Goal: Task Accomplishment & Management: Use online tool/utility

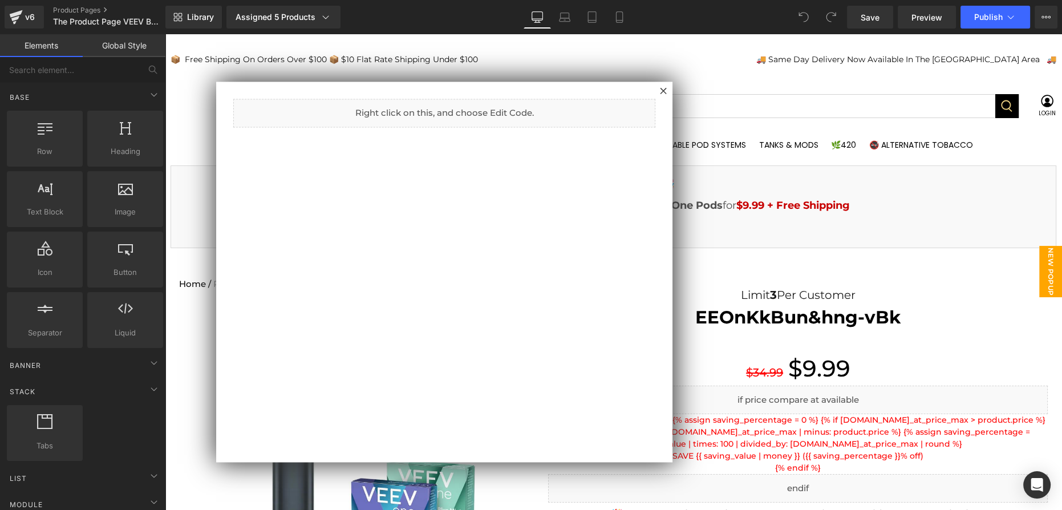
click at [668, 89] on div at bounding box center [663, 91] width 14 height 14
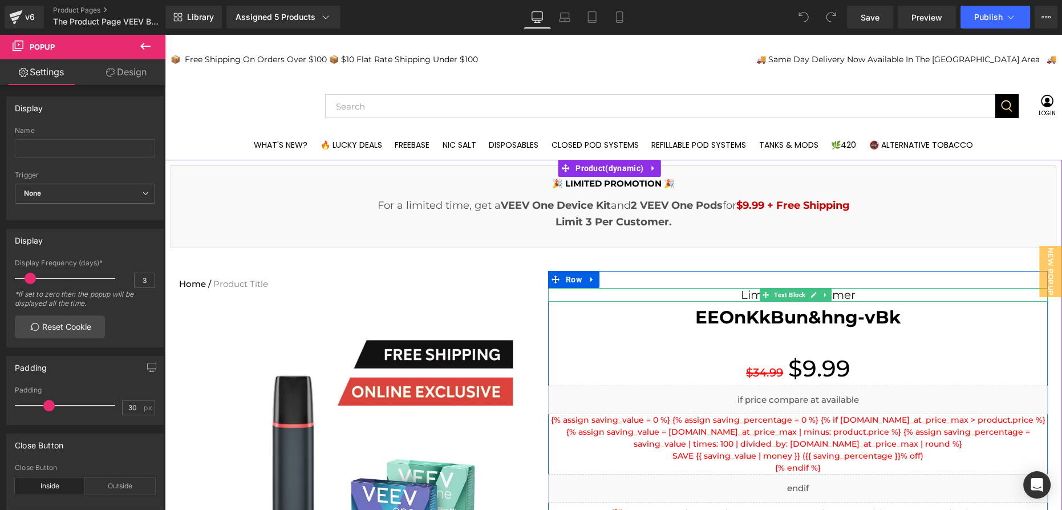
click at [854, 291] on div "Limit 3 Per Customer" at bounding box center [798, 295] width 500 height 14
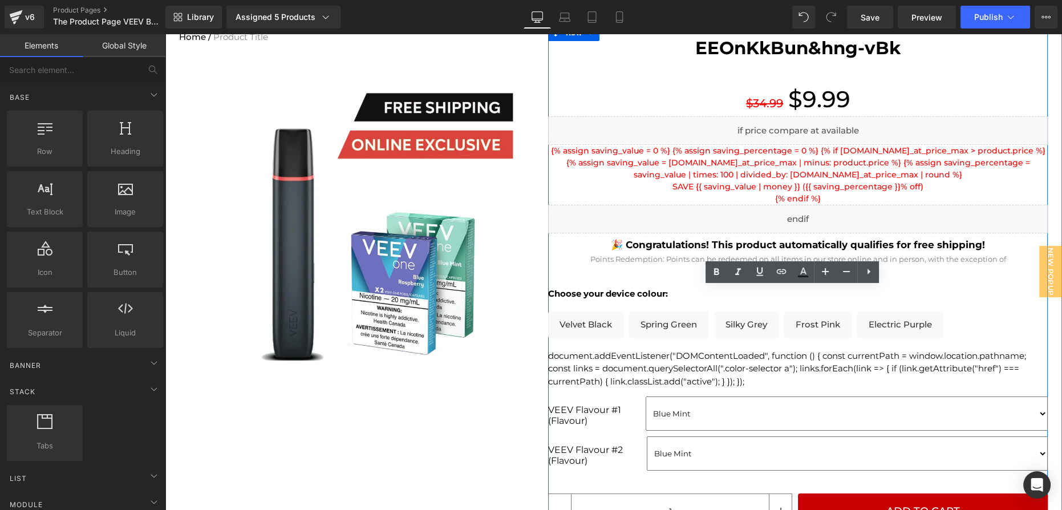
scroll to position [363, 0]
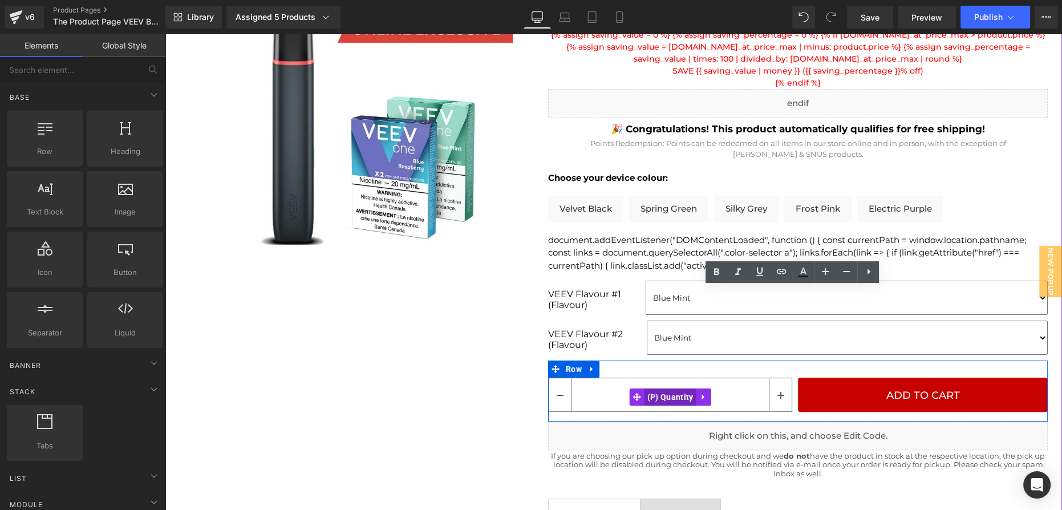
drag, startPoint x: 647, startPoint y: 400, endPoint x: 660, endPoint y: 396, distance: 13.0
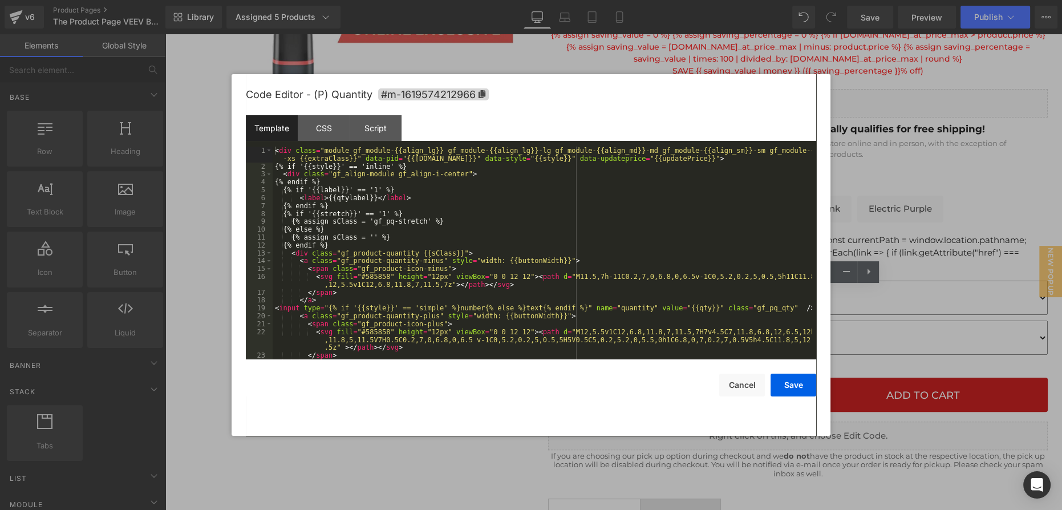
click at [654, 0] on div "You are previewing how the will restyle your page. You can not edit Elements in…" at bounding box center [531, 0] width 1062 height 0
click at [512, 238] on div "< div class = "module gf_module-{{align_lg}} gf_module-{{align_lg}}-lg gf_modul…" at bounding box center [542, 265] width 539 height 237
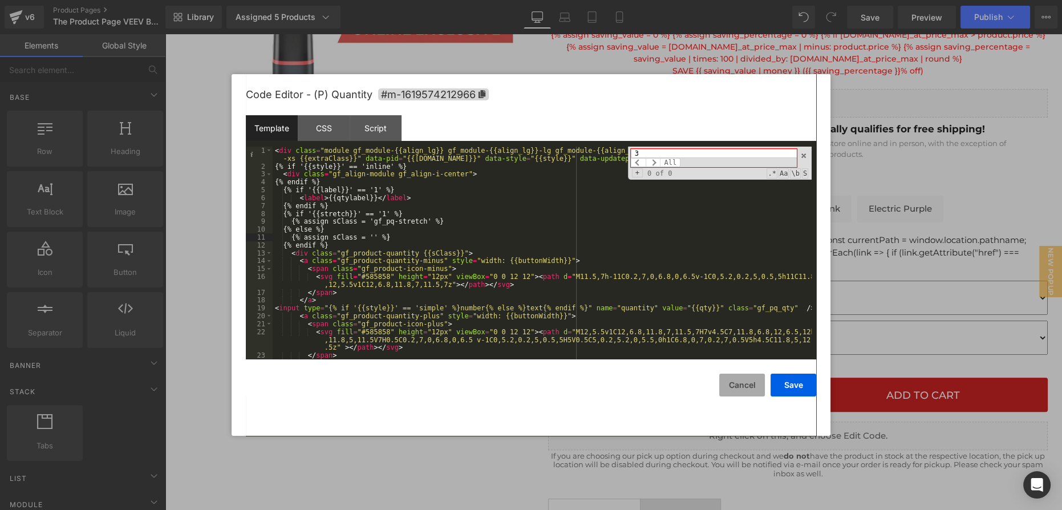
type input "3"
click at [762, 384] on button "Cancel" at bounding box center [742, 385] width 46 height 23
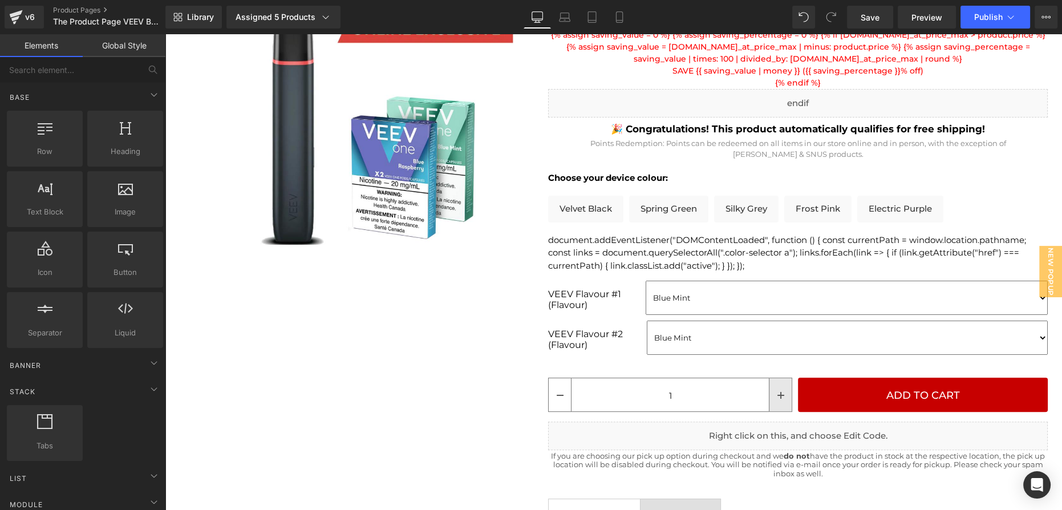
click at [777, 399] on span at bounding box center [780, 395] width 7 height 13
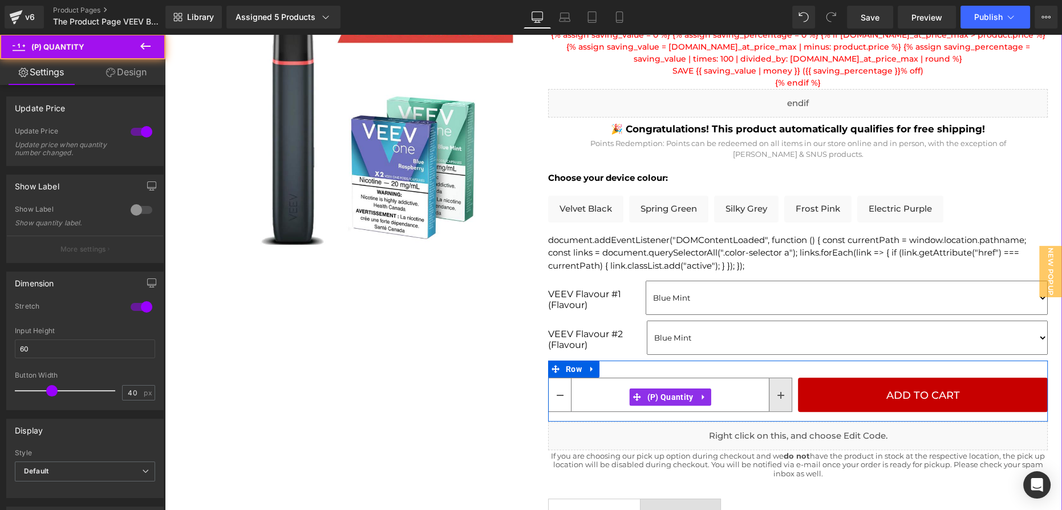
click at [777, 399] on span at bounding box center [780, 395] width 7 height 13
type input "3"
click at [777, 399] on span at bounding box center [780, 395] width 7 height 13
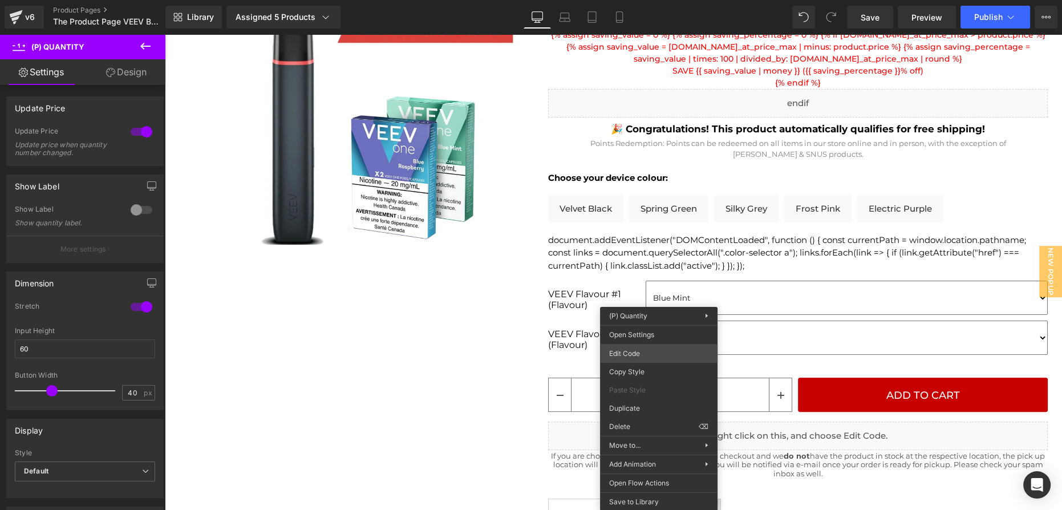
click at [648, 0] on div "You are previewing how the will restyle your page. You can not edit Elements in…" at bounding box center [531, 0] width 1062 height 0
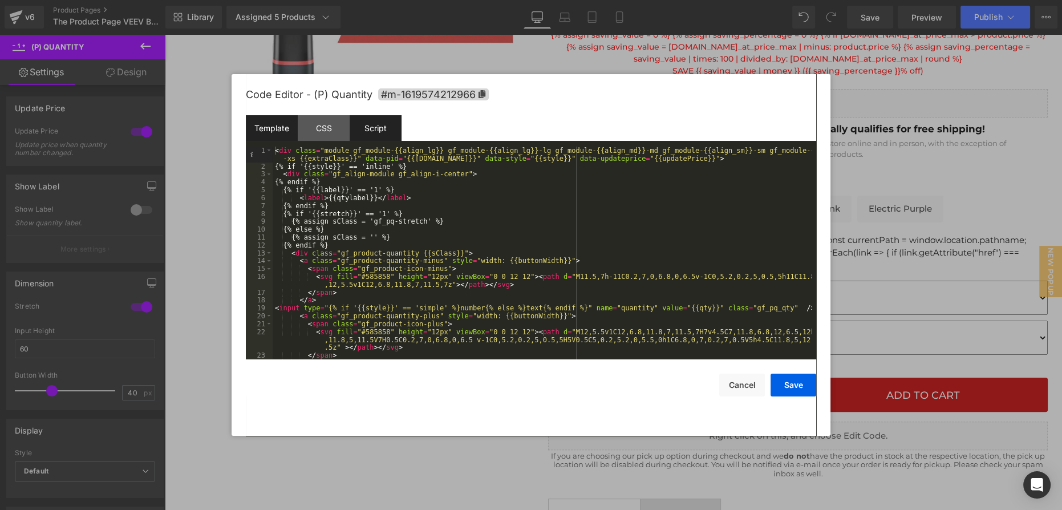
click at [386, 131] on div "Script" at bounding box center [376, 128] width 52 height 26
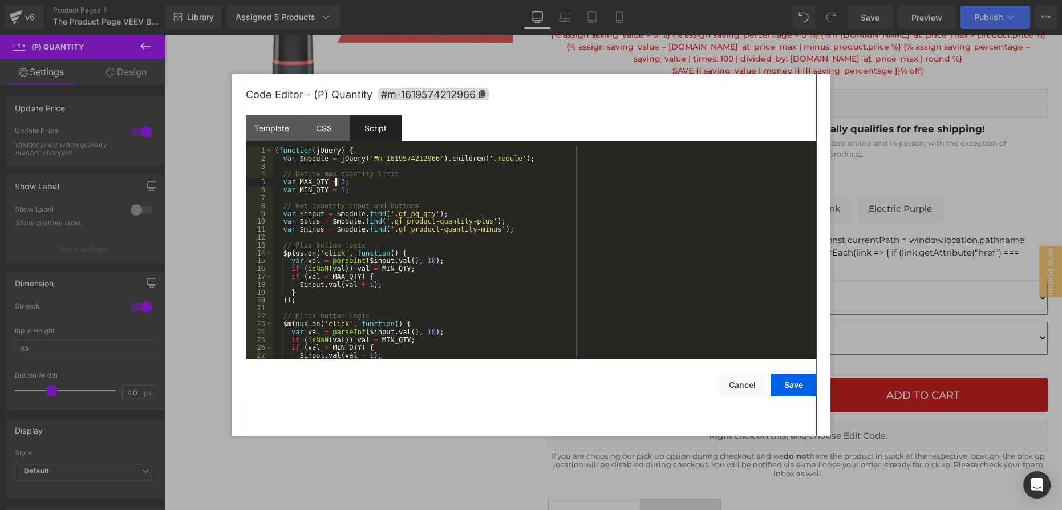
click at [334, 181] on div "( function ( jQuery ) { var $module = jQuery ( '#m-1619574212966' ) . children …" at bounding box center [542, 261] width 539 height 229
click at [785, 387] on button "Save" at bounding box center [793, 385] width 46 height 23
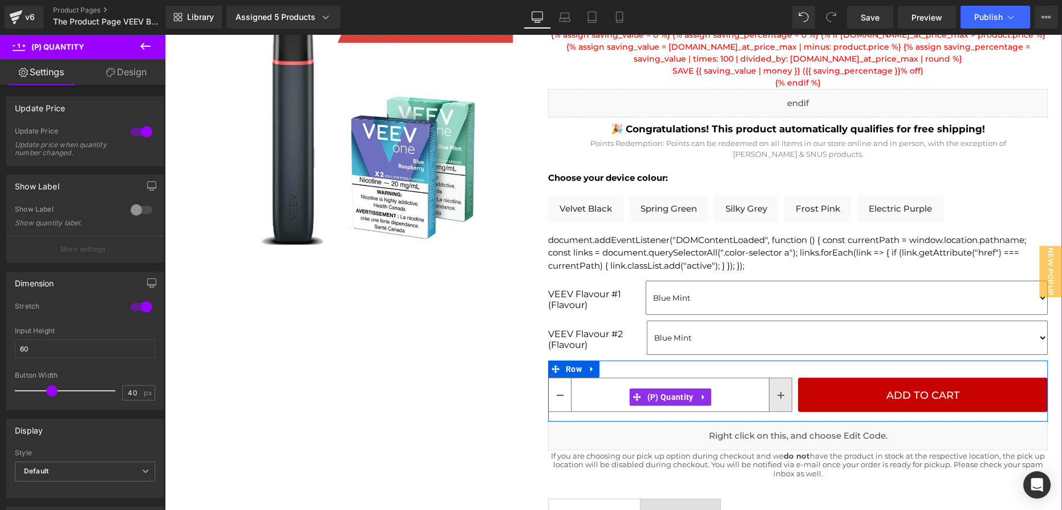
click at [781, 399] on link at bounding box center [780, 394] width 23 height 33
type input "3"
click at [781, 399] on link at bounding box center [780, 394] width 23 height 33
click at [777, 397] on icon at bounding box center [780, 395] width 7 height 7
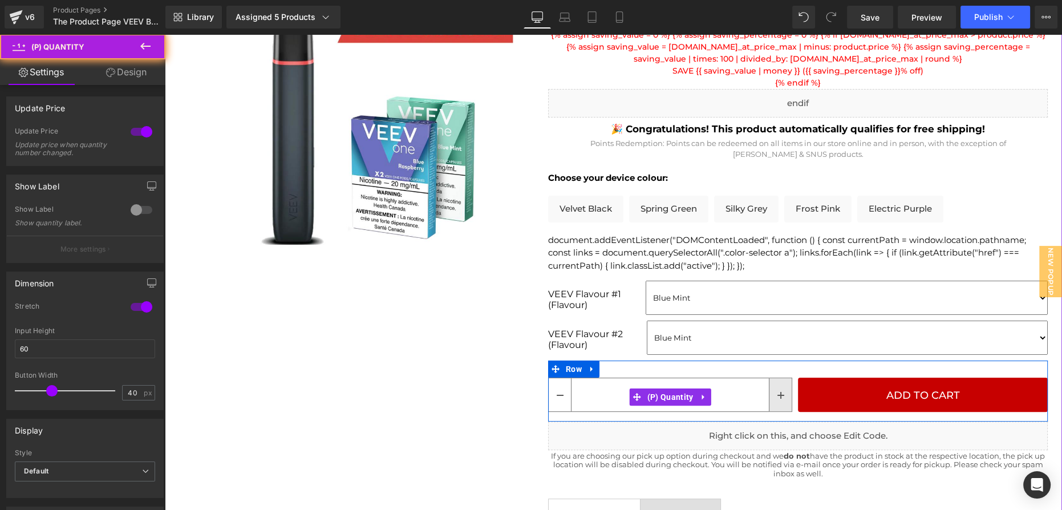
click at [777, 397] on icon at bounding box center [780, 395] width 7 height 7
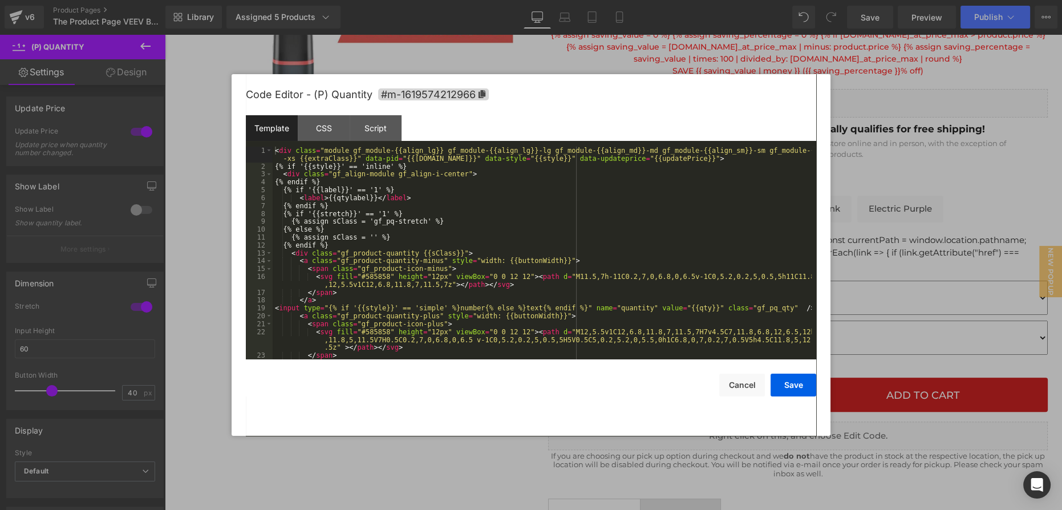
click at [662, 0] on div "You are previewing how the will restyle your page. You can not edit Elements in…" at bounding box center [531, 0] width 1062 height 0
click at [373, 135] on div "Script" at bounding box center [376, 128] width 52 height 26
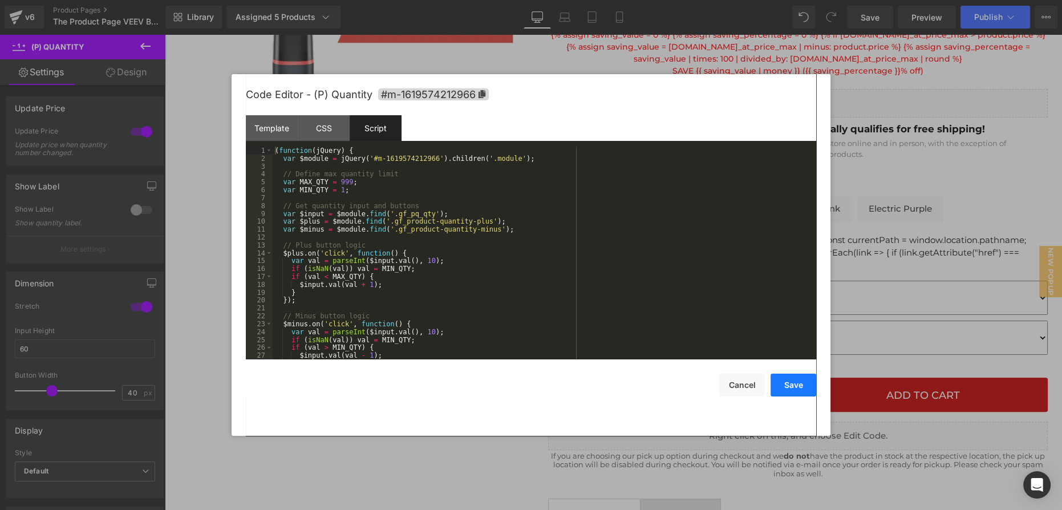
click at [783, 388] on button "Save" at bounding box center [793, 385] width 46 height 23
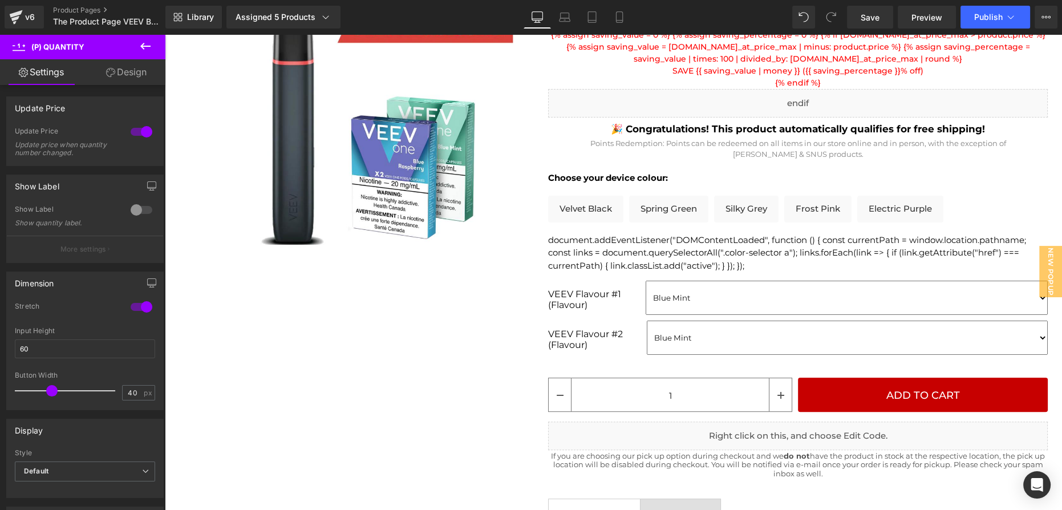
click at [144, 41] on icon at bounding box center [146, 46] width 14 height 14
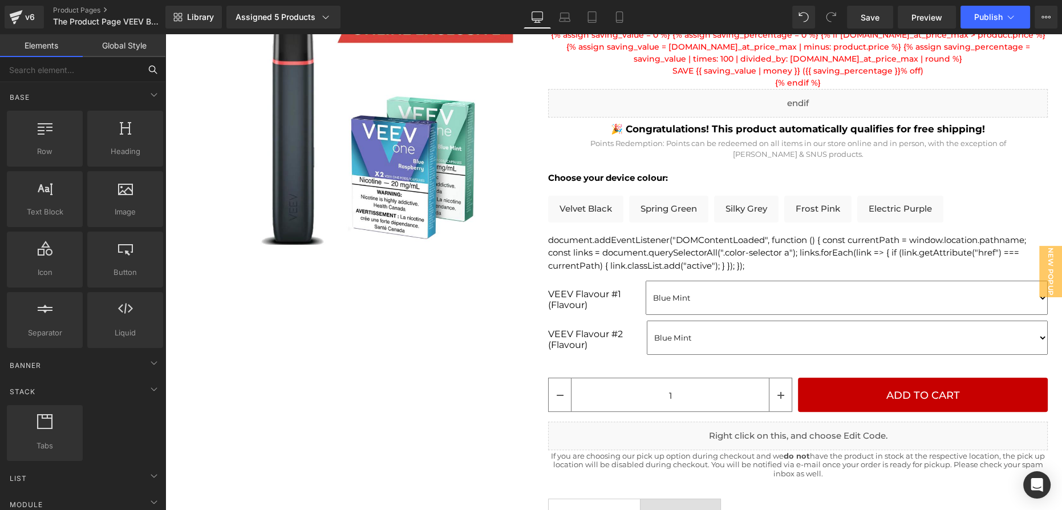
click at [93, 72] on input "text" at bounding box center [70, 69] width 140 height 25
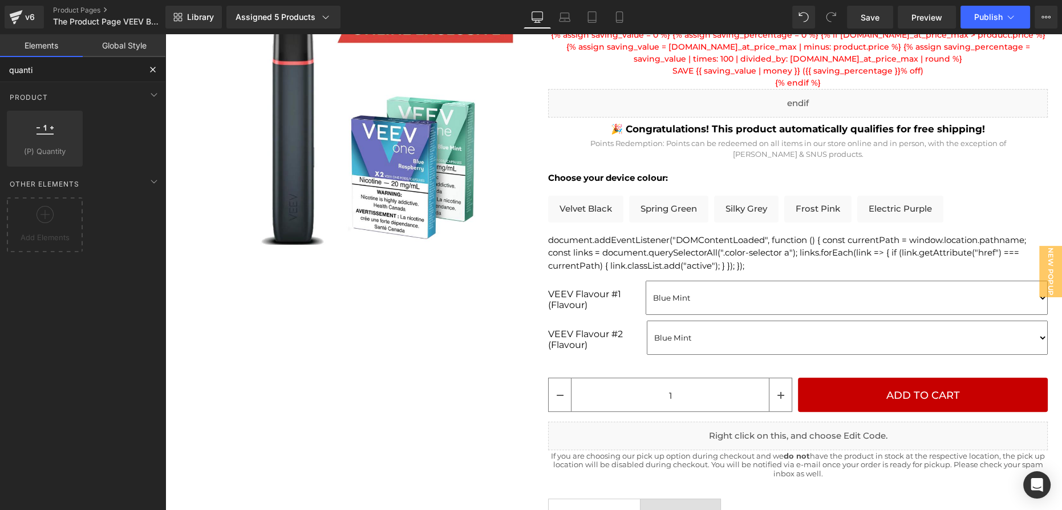
type input "quantit"
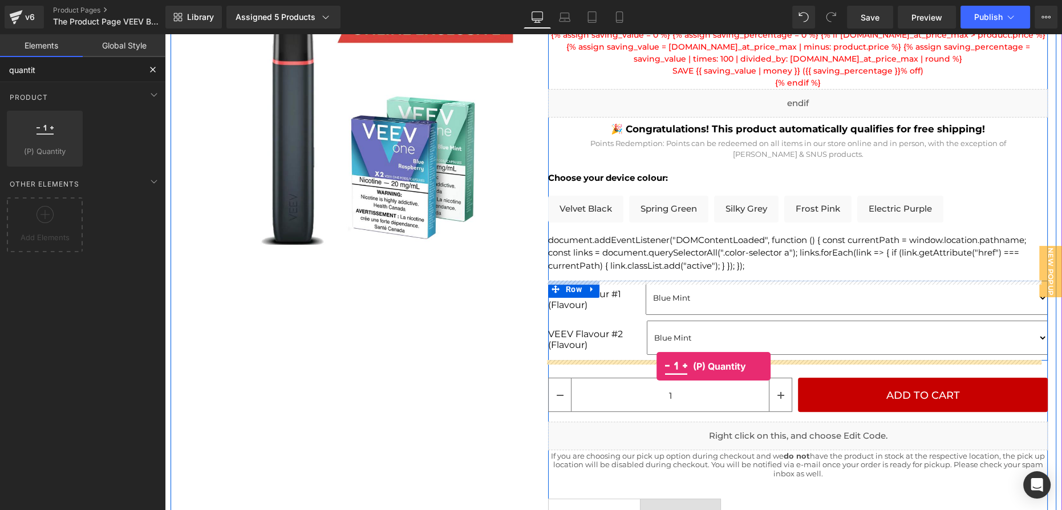
drag, startPoint x: 216, startPoint y: 170, endPoint x: 656, endPoint y: 366, distance: 482.0
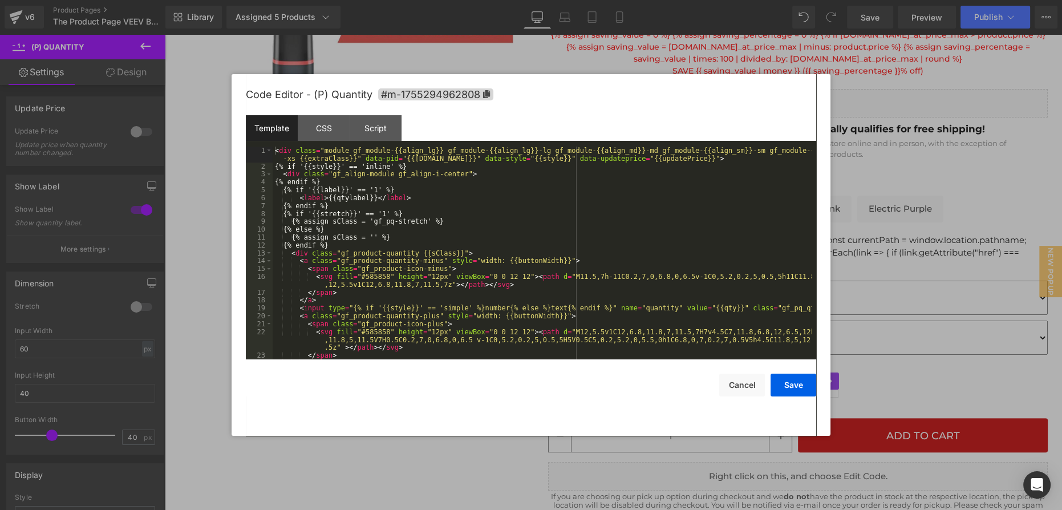
click at [774, 0] on div "(P) Quantity You are previewing how the will restyle your page. You can not edi…" at bounding box center [531, 0] width 1062 height 0
click at [361, 189] on div "< div class = "module gf_module-{{align_lg}} gf_module-{{align_lg}}-lg gf_modul…" at bounding box center [542, 265] width 539 height 237
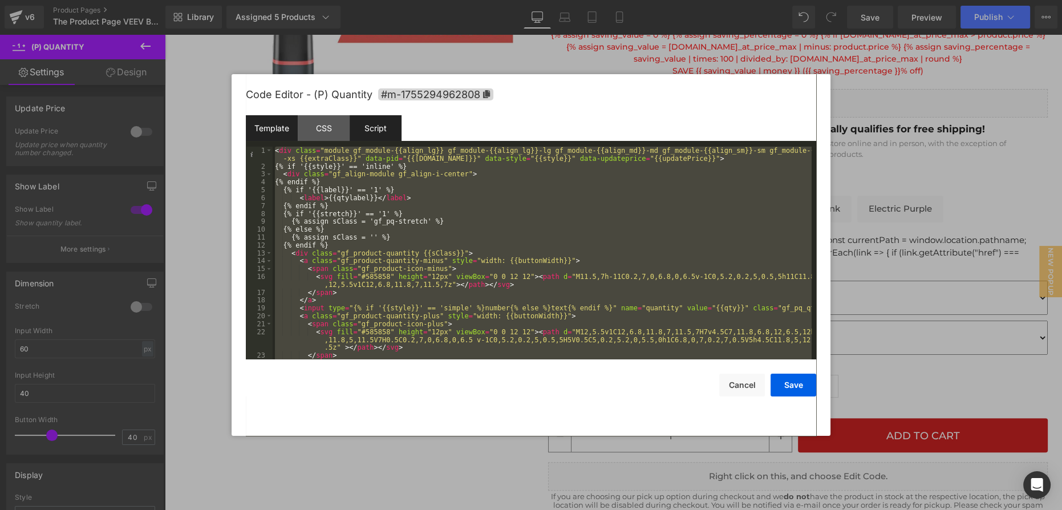
click at [388, 122] on div "Script" at bounding box center [376, 128] width 52 height 26
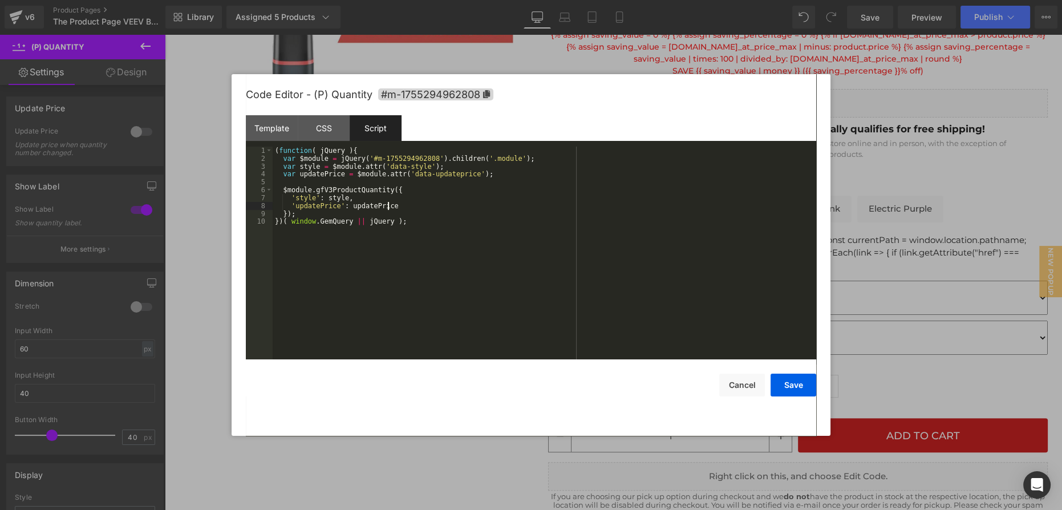
click at [407, 208] on div "( function ( jQuery ) { var $module = jQuery ( '#m-1755294962808' ) . children …" at bounding box center [544, 261] width 543 height 229
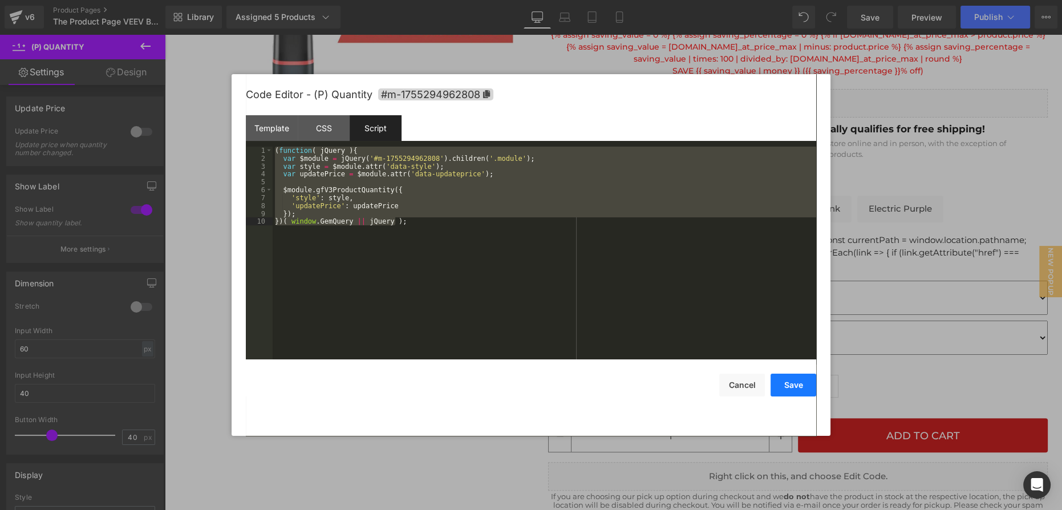
click at [793, 386] on button "Save" at bounding box center [793, 385] width 46 height 23
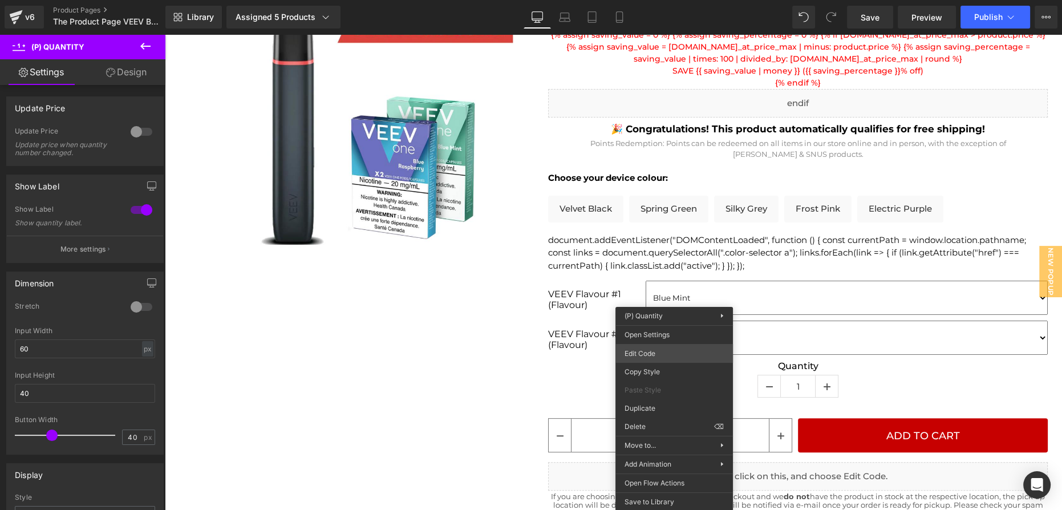
click at [661, 0] on div "(P) Quantity You are previewing how the will restyle your page. You can not edi…" at bounding box center [531, 0] width 1062 height 0
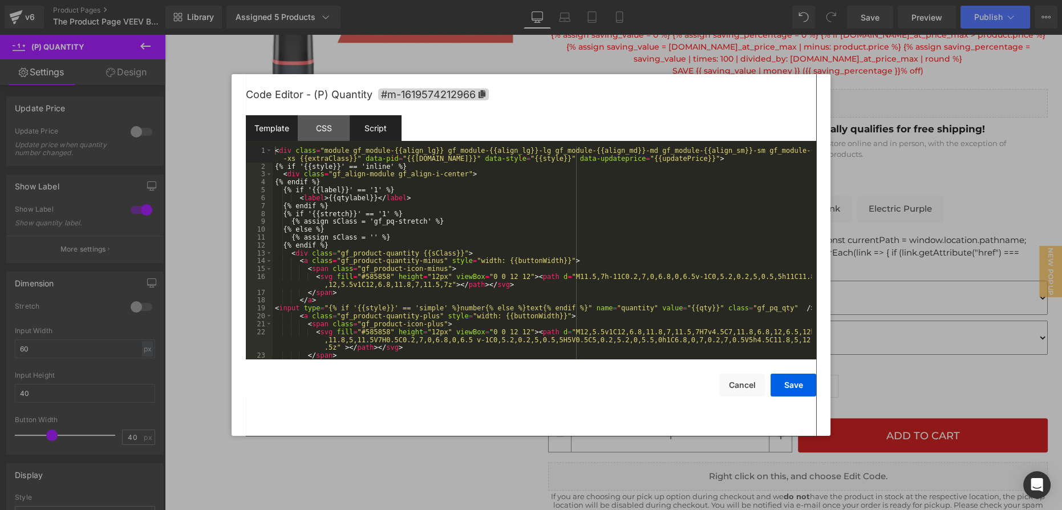
click at [383, 132] on div "Script" at bounding box center [376, 128] width 52 height 26
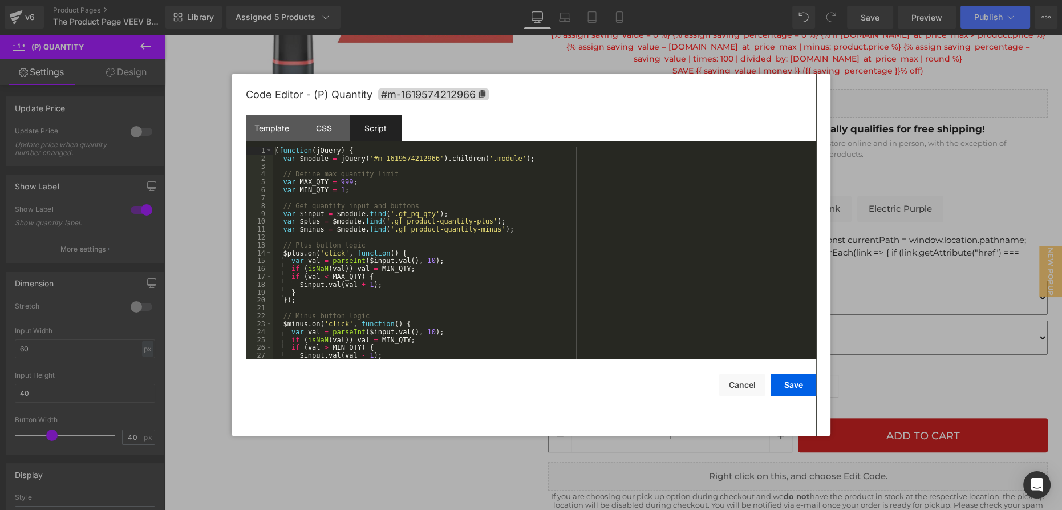
click at [403, 198] on div "( function ( jQuery ) { var $module = jQuery ( '#m-1619574212966' ) . children …" at bounding box center [542, 261] width 539 height 229
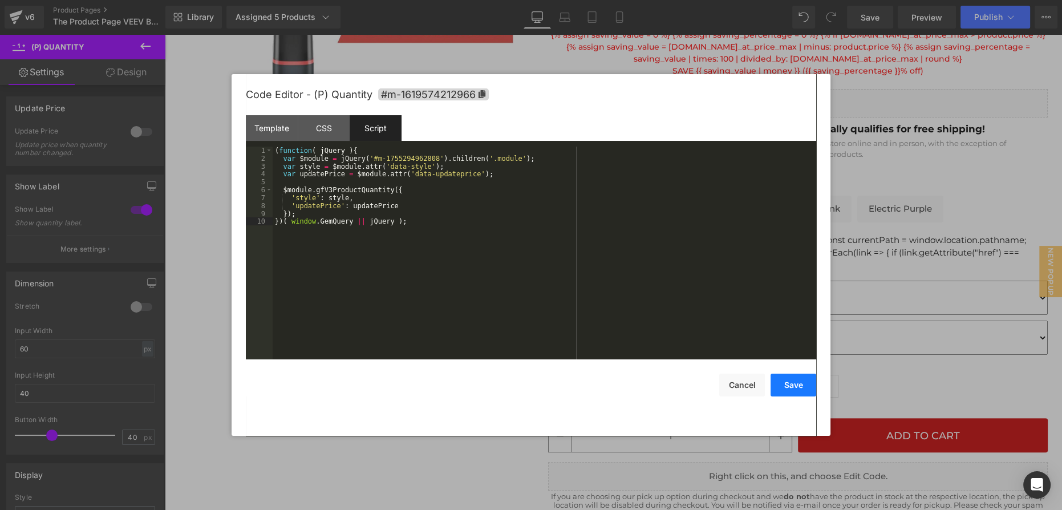
click at [798, 388] on button "Save" at bounding box center [793, 385] width 46 height 23
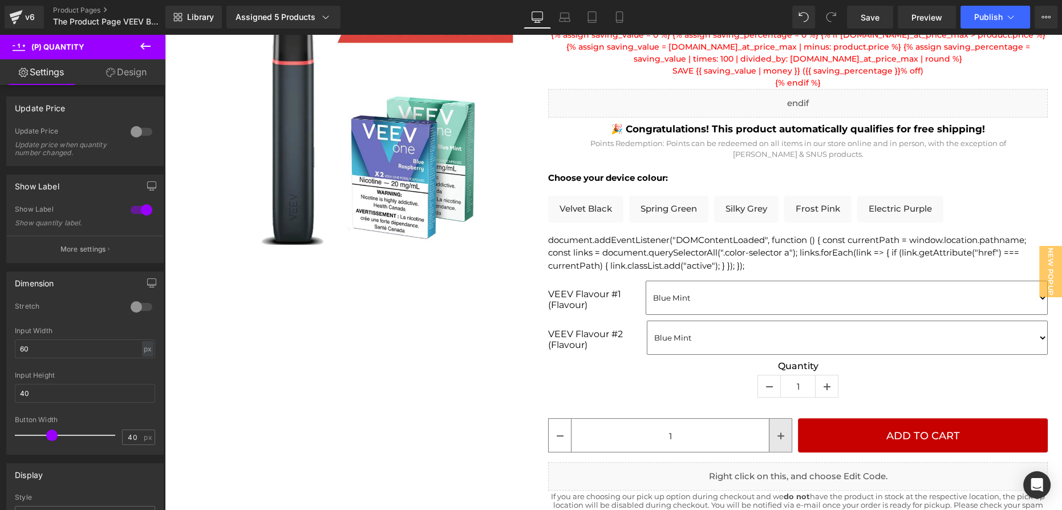
click at [777, 433] on icon at bounding box center [780, 435] width 7 height 7
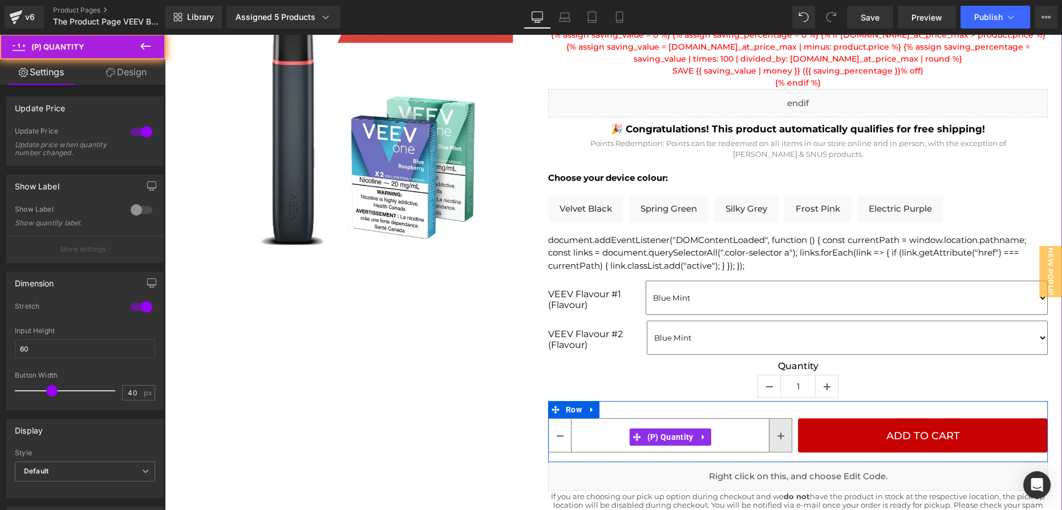
type input "3"
click at [777, 433] on icon at bounding box center [780, 435] width 7 height 7
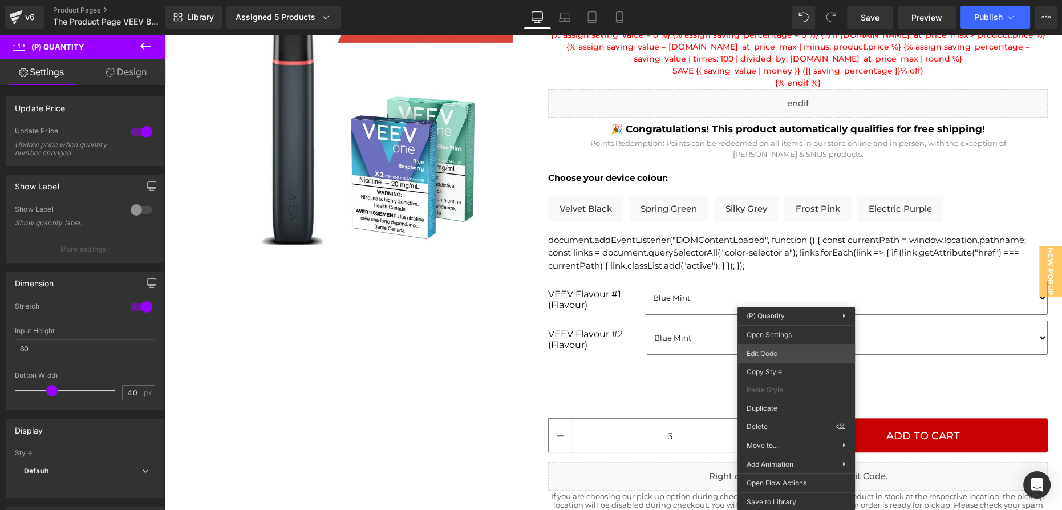
click at [778, 0] on div "(P) Quantity You are previewing how the will restyle your page. You can not edi…" at bounding box center [531, 0] width 1062 height 0
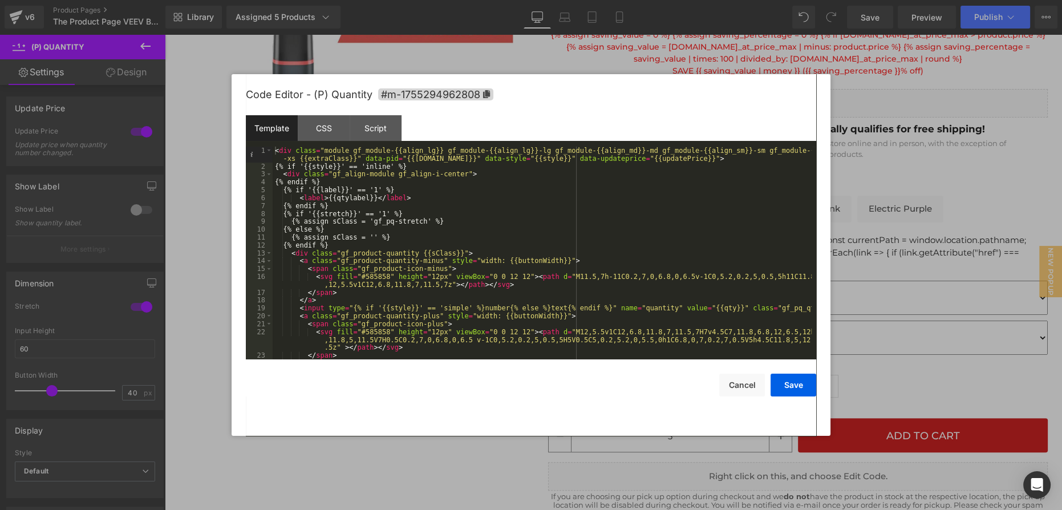
click at [336, 167] on div "< div class = "module gf_module-{{align_lg}} gf_module-{{align_lg}}-lg gf_modul…" at bounding box center [542, 265] width 539 height 237
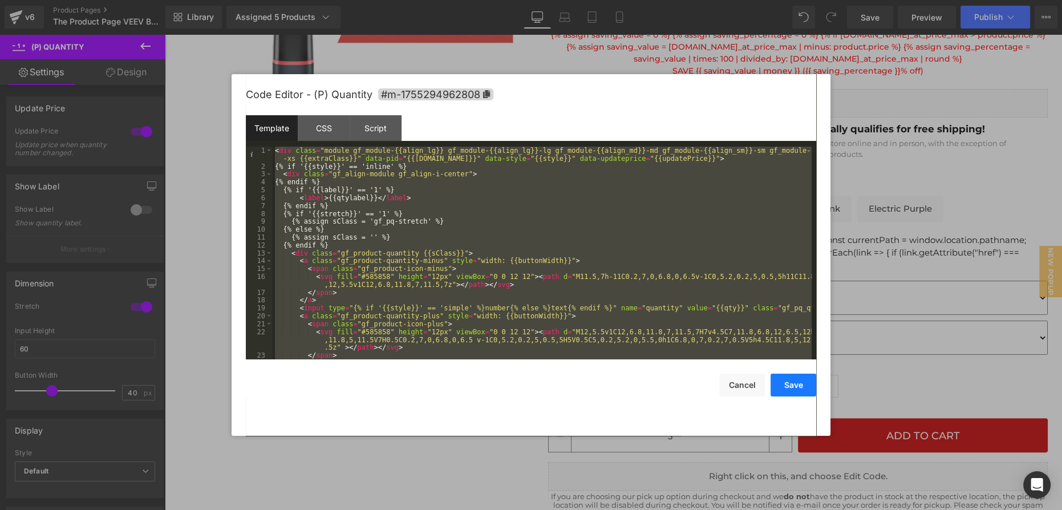
click at [793, 391] on button "Save" at bounding box center [793, 385] width 46 height 23
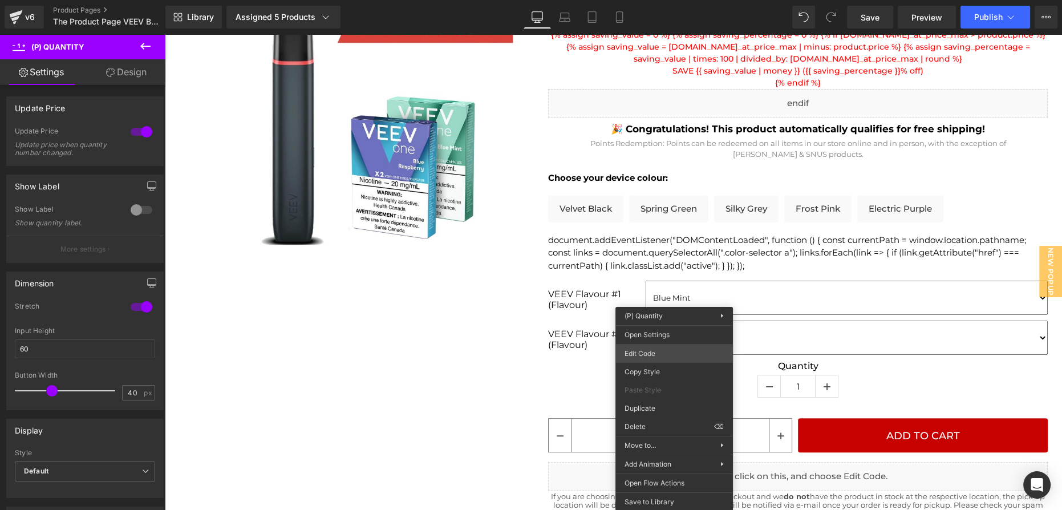
click at [658, 0] on div "(P) Quantity You are previewing how the will restyle your page. You can not edi…" at bounding box center [531, 0] width 1062 height 0
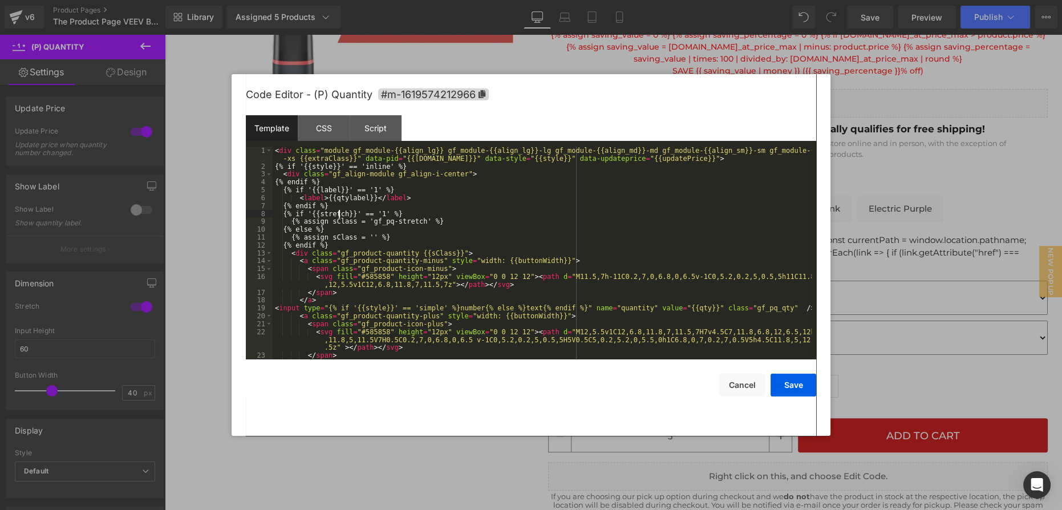
click at [339, 212] on div "< div class = "module gf_module-{{align_lg}} gf_module-{{align_lg}}-lg gf_modul…" at bounding box center [542, 265] width 539 height 237
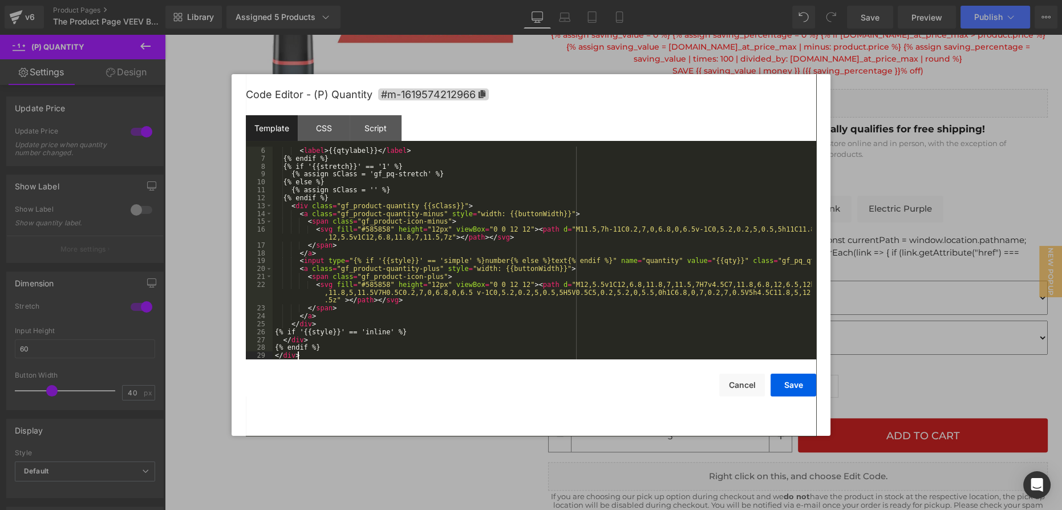
scroll to position [47, 0]
click at [792, 386] on button "Save" at bounding box center [793, 385] width 46 height 23
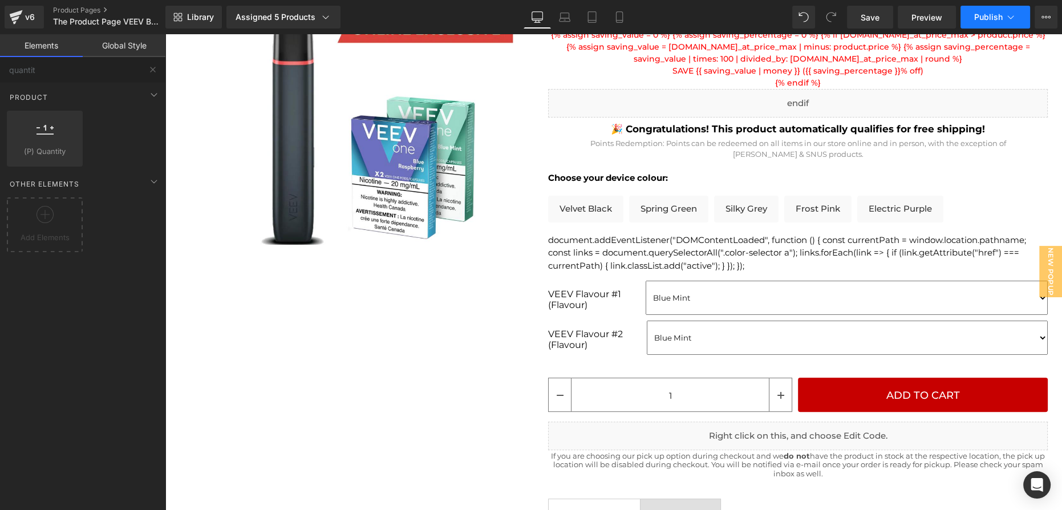
click at [985, 14] on span "Publish" at bounding box center [988, 17] width 29 height 9
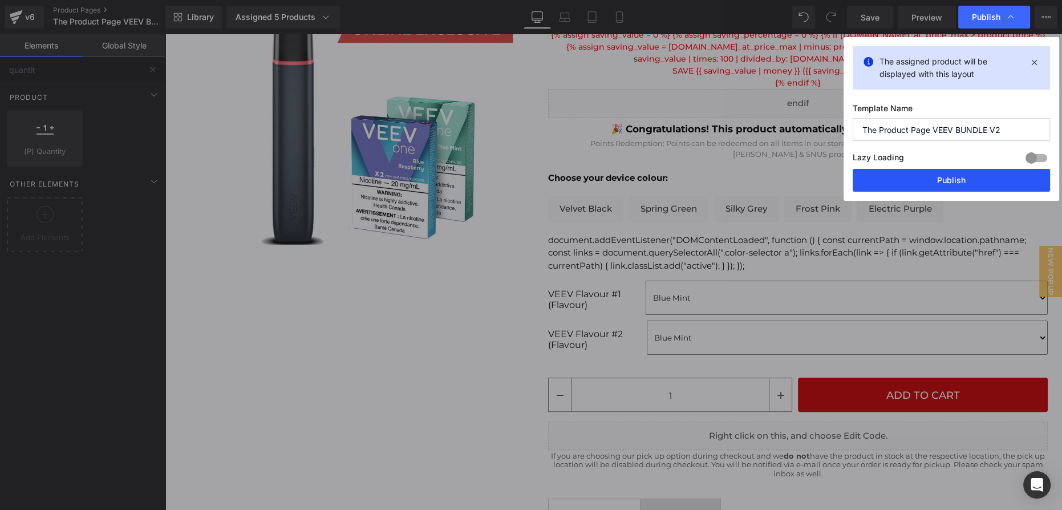
click at [967, 177] on button "Publish" at bounding box center [951, 180] width 197 height 23
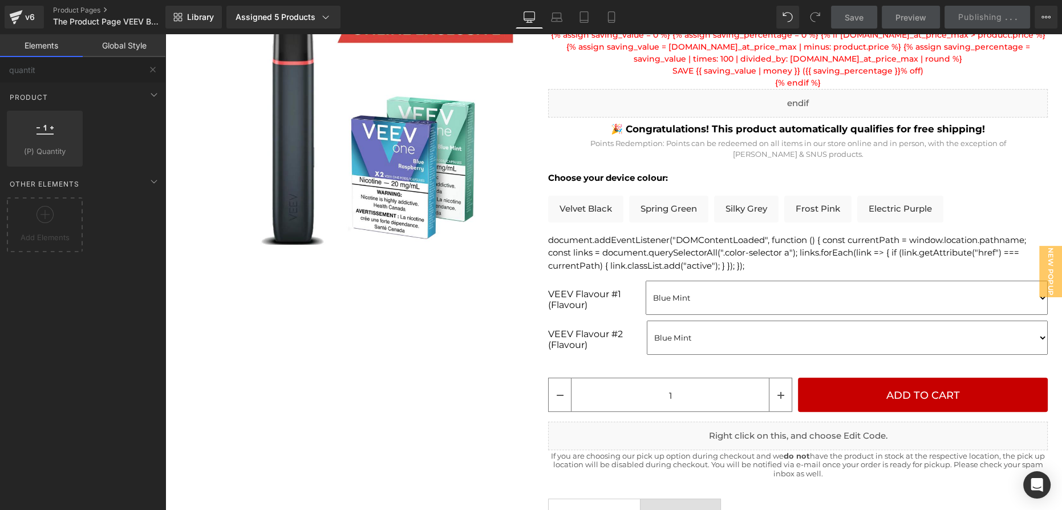
scroll to position [0, 0]
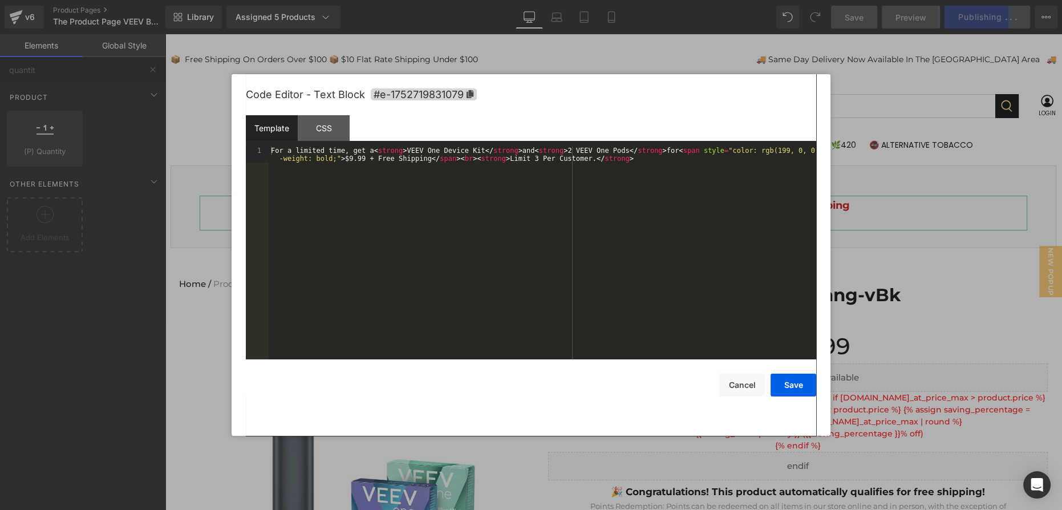
click at [603, 0] on div "(P) Quantity You are previewing how the will restyle your page. You can not edi…" at bounding box center [531, 0] width 1062 height 0
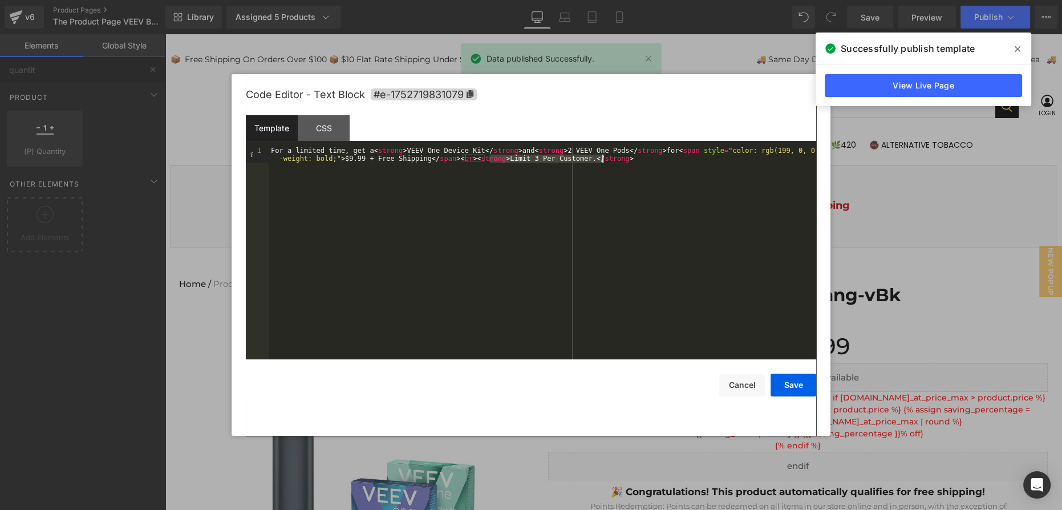
drag, startPoint x: 489, startPoint y: 158, endPoint x: 614, endPoint y: 161, distance: 124.9
click at [614, 161] on div "For a limited time, get a < strong > VEEV One Device Kit </ strong > and < stro…" at bounding box center [542, 269] width 547 height 244
click at [614, 161] on div "For a limited time, get a < strong > VEEV One Device Kit </ strong > and < stro…" at bounding box center [542, 253] width 547 height 213
drag, startPoint x: 459, startPoint y: 158, endPoint x: 661, endPoint y: 165, distance: 202.0
click at [661, 165] on div "For a limited time, get a < strong > VEEV One Device Kit </ strong > and < stro…" at bounding box center [542, 269] width 547 height 244
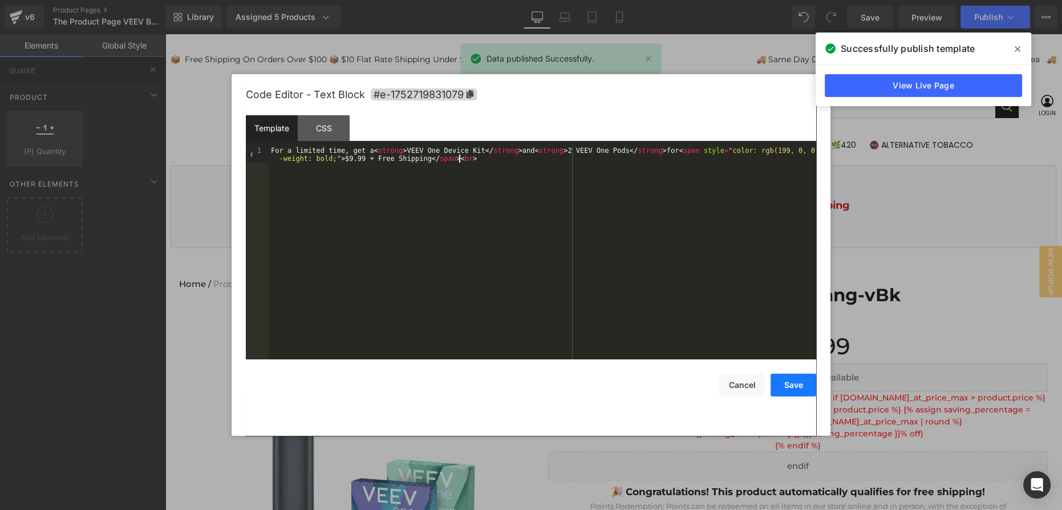
click at [804, 392] on button "Save" at bounding box center [793, 385] width 46 height 23
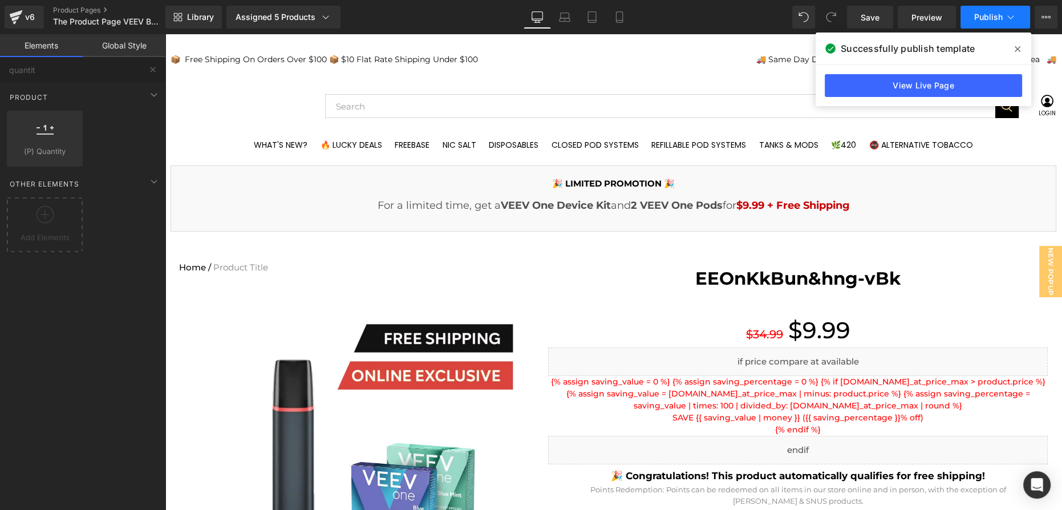
click at [984, 21] on span "Publish" at bounding box center [988, 17] width 29 height 9
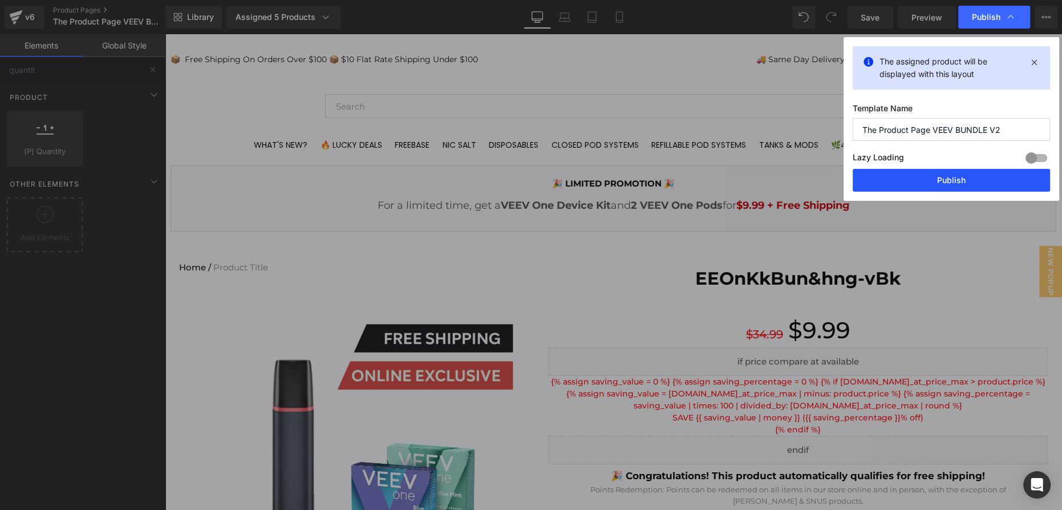
click at [971, 176] on button "Publish" at bounding box center [951, 180] width 197 height 23
